Goal: Find contact information: Find contact information

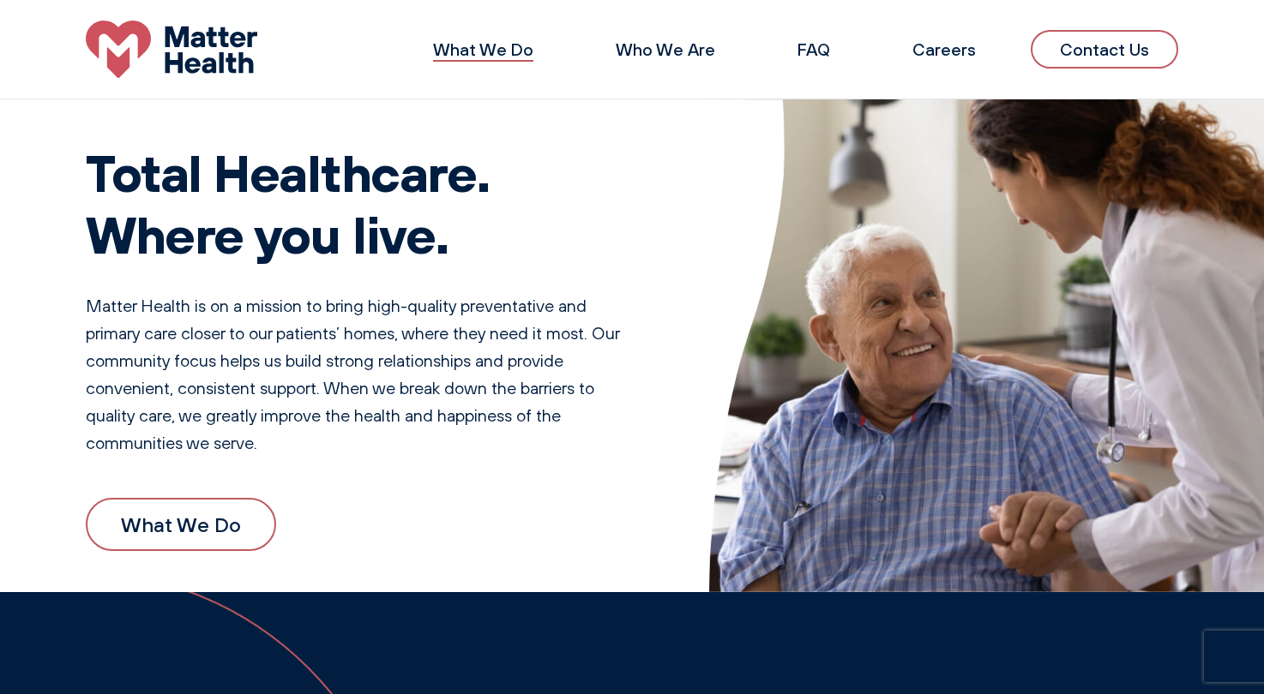
click at [508, 48] on link "What We Do" at bounding box center [483, 49] width 100 height 21
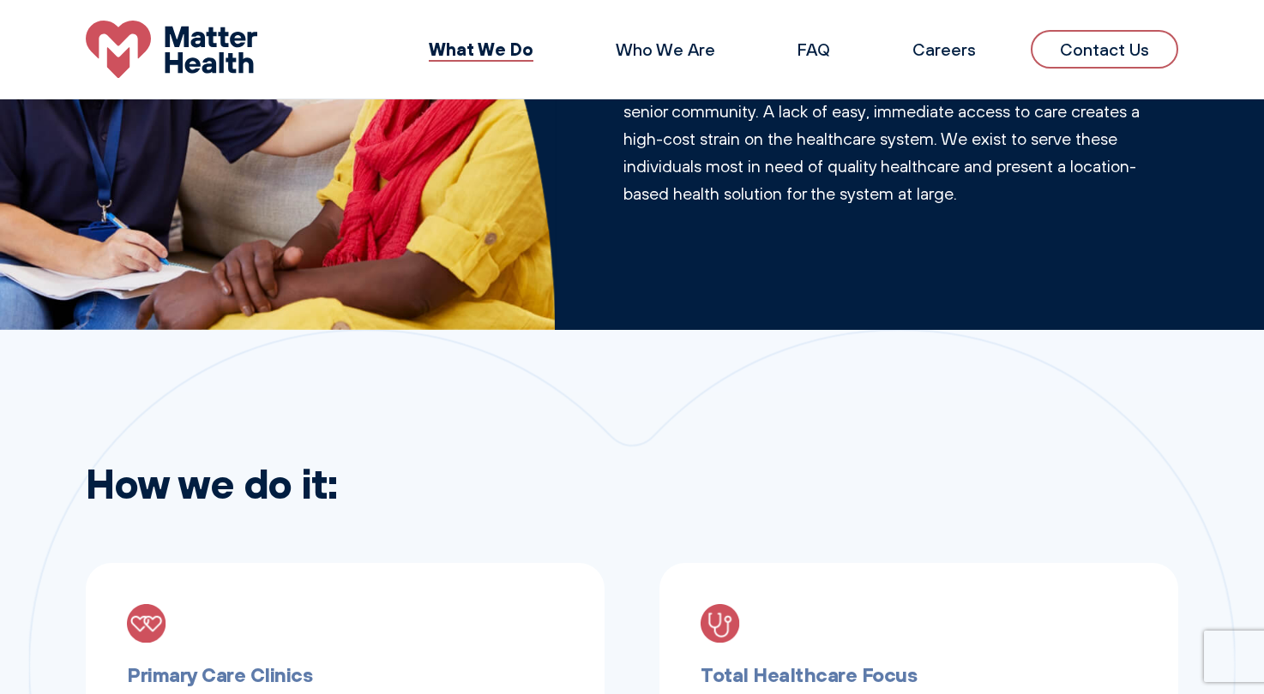
scroll to position [111, 0]
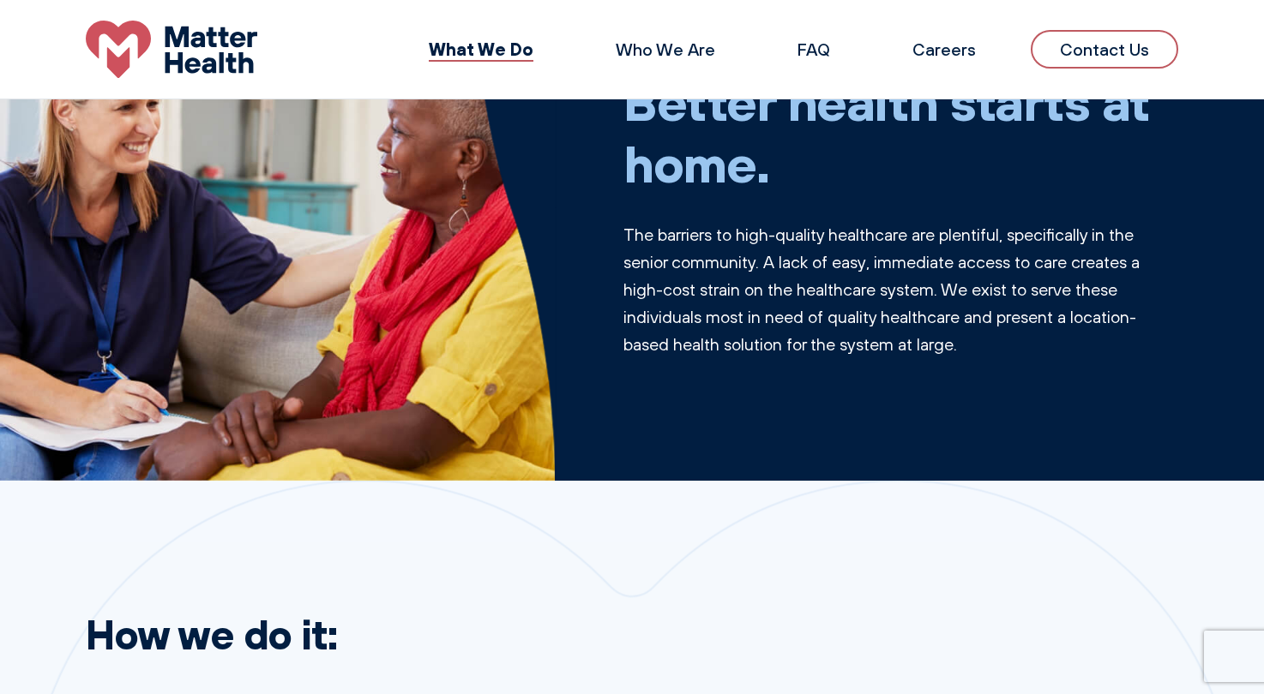
click at [1121, 47] on link "Contact Us" at bounding box center [1104, 49] width 147 height 39
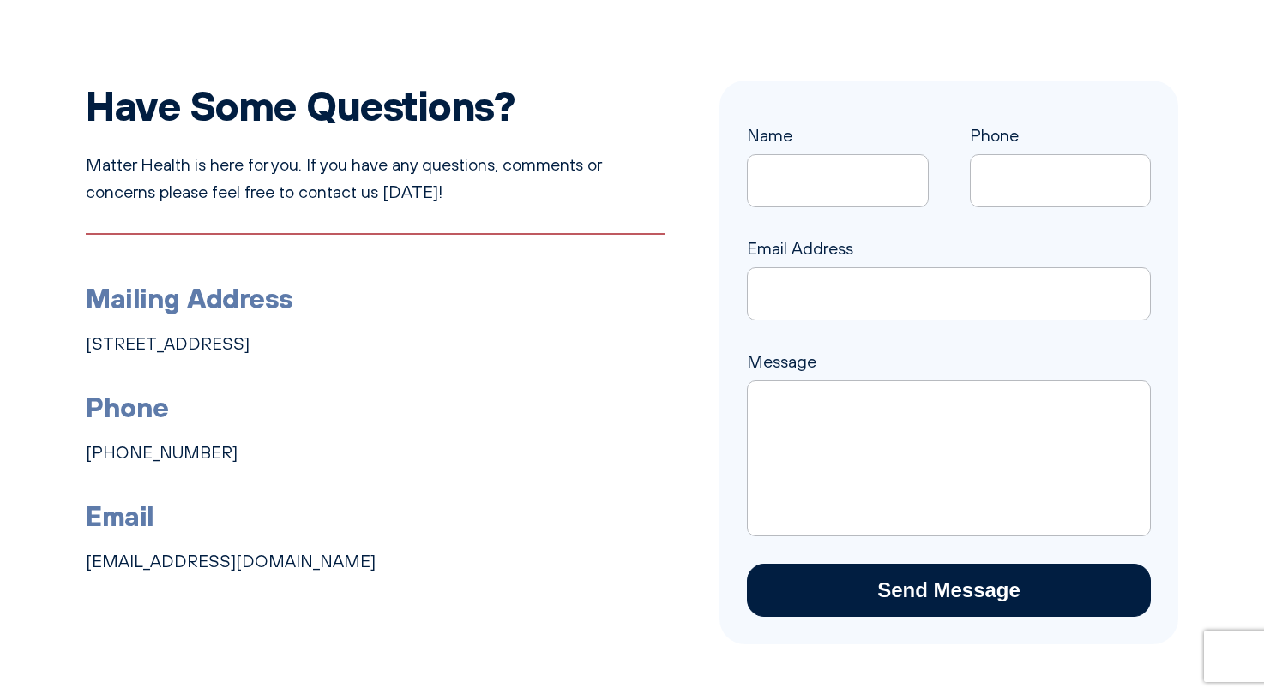
scroll to position [153, 0]
